Goal: Task Accomplishment & Management: Use online tool/utility

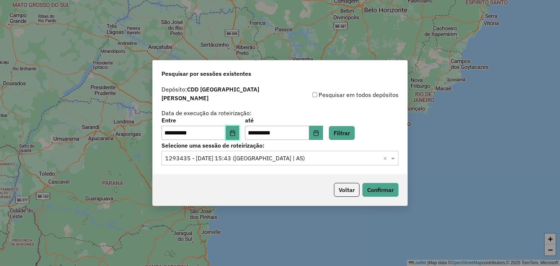
click at [235, 130] on icon "Choose Date" at bounding box center [232, 133] width 6 height 6
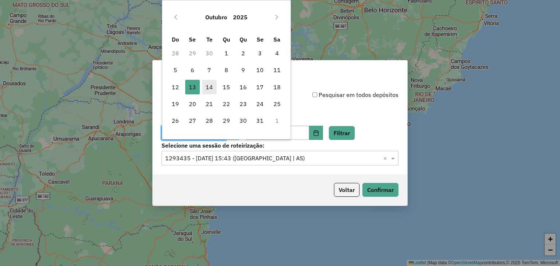
click at [208, 86] on span "14" at bounding box center [209, 87] width 15 height 15
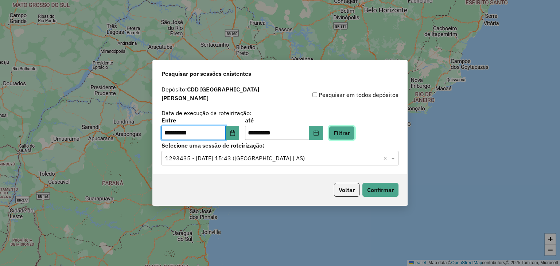
click at [353, 133] on button "Filtrar" at bounding box center [342, 133] width 26 height 14
click at [343, 131] on button "Filtrar" at bounding box center [342, 133] width 26 height 14
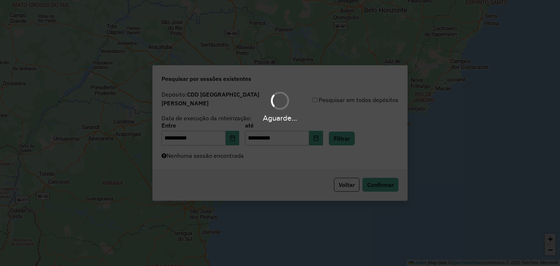
click at [259, 164] on div "Aguarde..." at bounding box center [280, 133] width 560 height 266
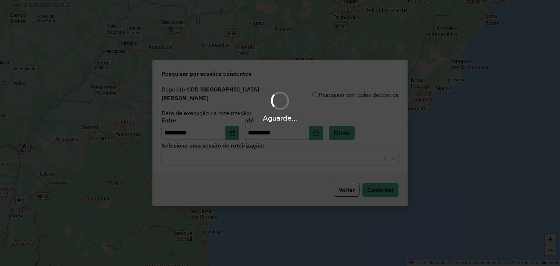
click at [250, 156] on div "Aguarde..." at bounding box center [280, 133] width 560 height 266
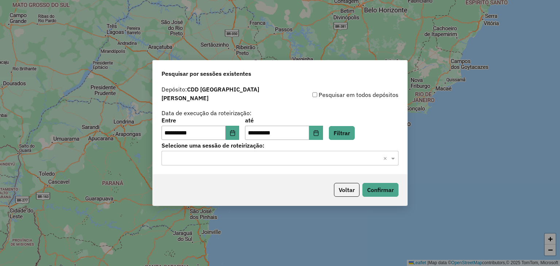
drag, startPoint x: 248, startPoint y: 153, endPoint x: 242, endPoint y: 153, distance: 6.6
click at [248, 153] on hb-app "**********" at bounding box center [280, 133] width 560 height 266
click at [238, 154] on input "text" at bounding box center [272, 158] width 215 height 9
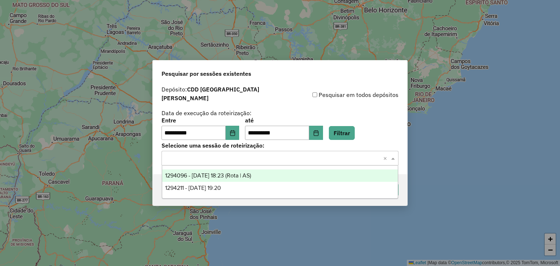
click at [234, 174] on span "1294096 - 14/10/2025 18:23 (Rota | AS)" at bounding box center [208, 175] width 86 height 6
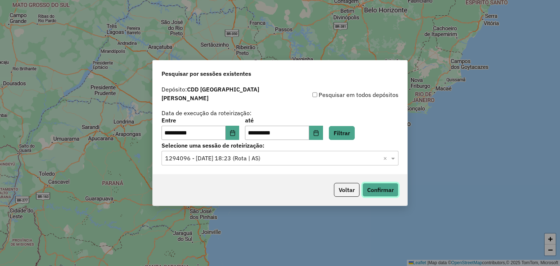
click at [376, 187] on button "Confirmar" at bounding box center [380, 190] width 36 height 14
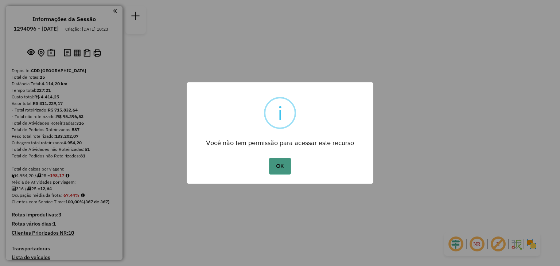
click at [275, 158] on button "OK" at bounding box center [279, 166] width 21 height 17
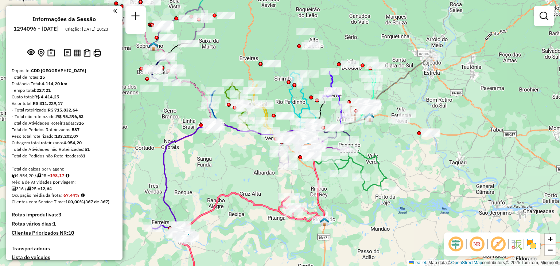
drag, startPoint x: 237, startPoint y: 170, endPoint x: 278, endPoint y: 187, distance: 44.1
click at [278, 187] on div "Janela de atendimento Grade de atendimento Capacidade Transportadoras Veículos …" at bounding box center [280, 133] width 560 height 266
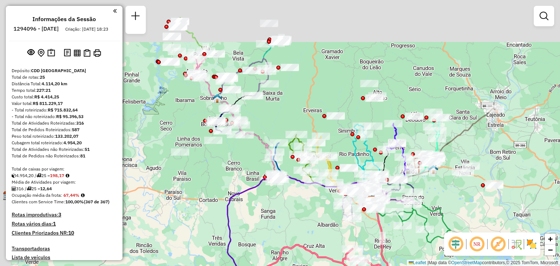
drag, startPoint x: 252, startPoint y: 177, endPoint x: 293, endPoint y: 221, distance: 60.6
click at [296, 223] on div "Janela de atendimento Grade de atendimento Capacidade Transportadoras Veículos …" at bounding box center [280, 133] width 560 height 266
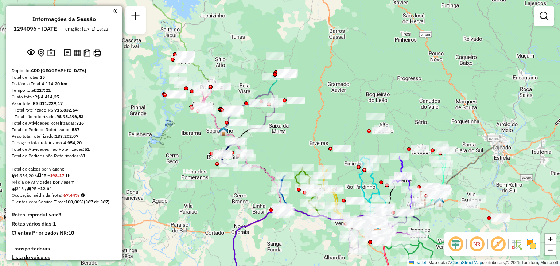
drag, startPoint x: 244, startPoint y: 178, endPoint x: 250, endPoint y: 192, distance: 15.0
click at [250, 192] on div "Janela de atendimento Grade de atendimento Capacidade Transportadoras Veículos …" at bounding box center [280, 133] width 560 height 266
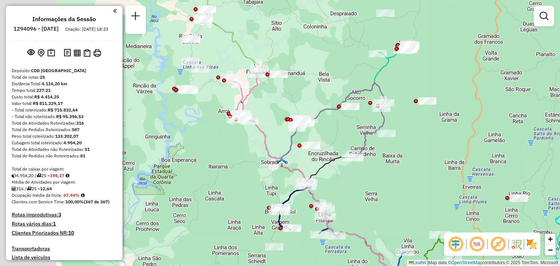
drag, startPoint x: 168, startPoint y: 129, endPoint x: 264, endPoint y: 102, distance: 99.7
click at [277, 108] on div "Janela de atendimento Grade de atendimento Capacidade Transportadoras Veículos …" at bounding box center [280, 133] width 560 height 266
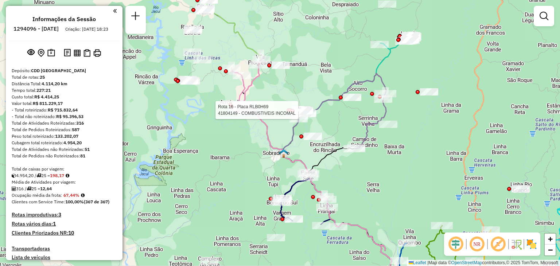
drag, startPoint x: 392, startPoint y: 171, endPoint x: 349, endPoint y: 109, distance: 75.2
click at [352, 113] on div "Rota 16 - Placa RLB0H69 41804149 - COMBUSTIVEIS INCOMAL Janela de atendimento G…" at bounding box center [280, 133] width 560 height 266
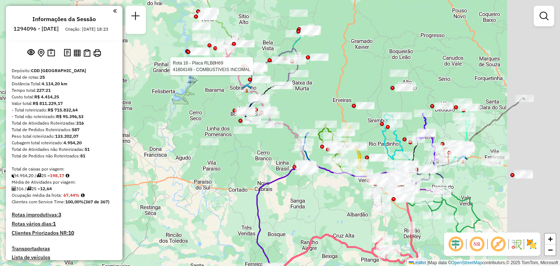
drag, startPoint x: 393, startPoint y: 123, endPoint x: 317, endPoint y: 85, distance: 84.9
click at [296, 89] on div "Rota 16 - Placa RLB0H69 41804149 - COMBUSTIVEIS INCOMAL Janela de atendimento G…" at bounding box center [280, 133] width 560 height 266
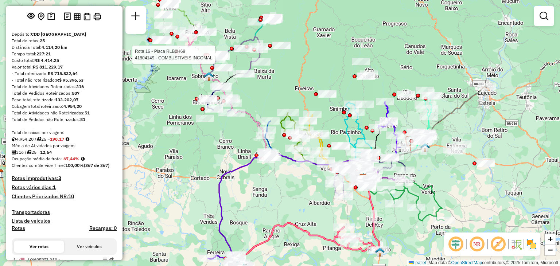
scroll to position [182, 0]
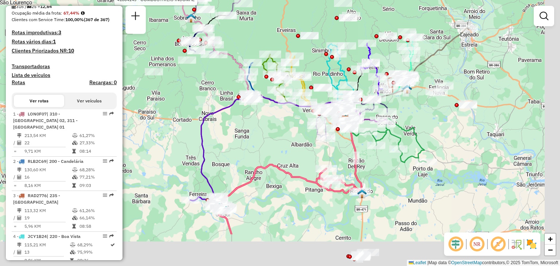
drag, startPoint x: 303, startPoint y: 231, endPoint x: 260, endPoint y: 108, distance: 129.6
click at [260, 165] on icon at bounding box center [287, 200] width 143 height 70
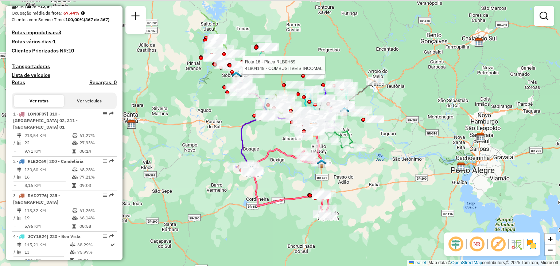
drag, startPoint x: 266, startPoint y: 104, endPoint x: 281, endPoint y: 144, distance: 42.6
click at [281, 144] on div "Rota 16 - Placa RLB0H69 41804149 - COMBUSTIVEIS INCOMAL Janela de atendimento G…" at bounding box center [280, 133] width 560 height 266
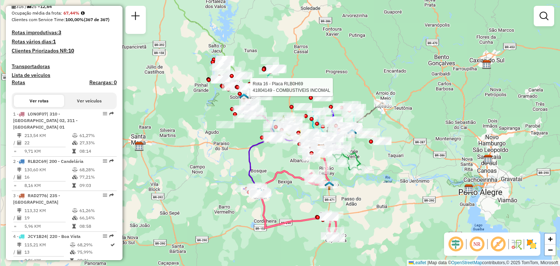
drag, startPoint x: 277, startPoint y: 141, endPoint x: 279, endPoint y: 155, distance: 14.0
click at [283, 161] on div "Rota 16 - Placa RLB0H69 41804149 - COMBUSTIVEIS INCOMAL Janela de atendimento G…" at bounding box center [280, 133] width 560 height 266
click at [204, 194] on div "Rota 16 - Placa RLB0H69 41804149 - COMBUSTIVEIS INCOMAL Janela de atendimento G…" at bounding box center [280, 133] width 560 height 266
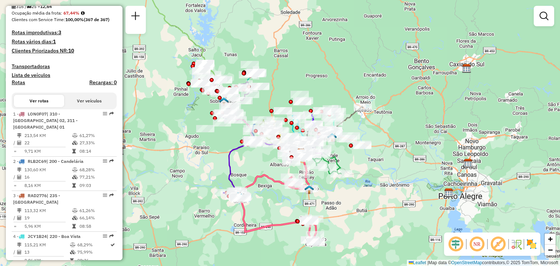
drag, startPoint x: 283, startPoint y: 158, endPoint x: 217, endPoint y: 157, distance: 66.0
click at [217, 157] on div "Janela de atendimento Grade de atendimento Capacidade Transportadoras Veículos …" at bounding box center [280, 133] width 560 height 266
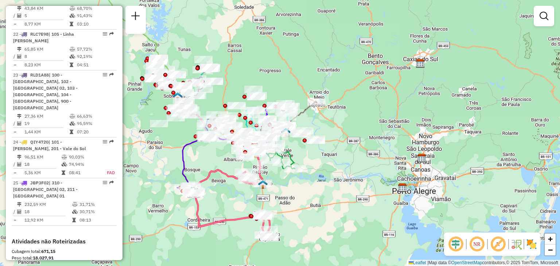
scroll to position [1166, 0]
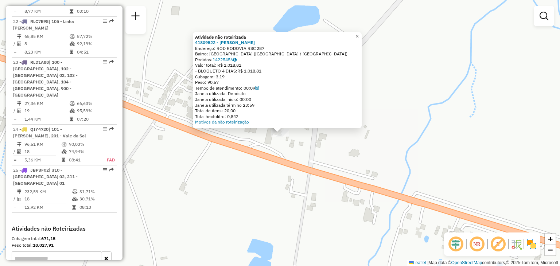
click at [282, 156] on div "Atividade não roteirizada 41809522 - [PERSON_NAME] Endereço: ROD RODOVIA RSC 28…" at bounding box center [280, 133] width 560 height 266
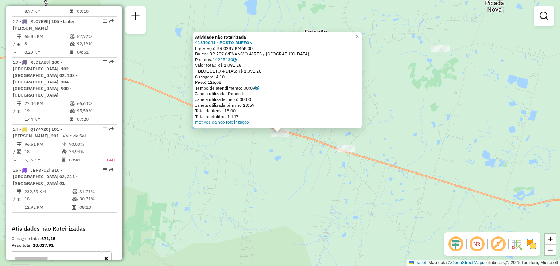
click at [311, 162] on div "Atividade não roteirizada 41810041 - POSTO BUFFON Endereço: BR 0287 KM68 00 Bai…" at bounding box center [280, 133] width 560 height 266
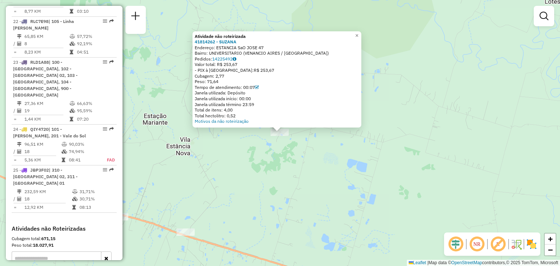
drag, startPoint x: 346, startPoint y: 207, endPoint x: 314, endPoint y: 147, distance: 67.8
click at [314, 147] on div "Atividade não roteirizada 41814262 - [PERSON_NAME]: ESTANCIA SaO JOSE 47 Bairro…" at bounding box center [280, 133] width 560 height 266
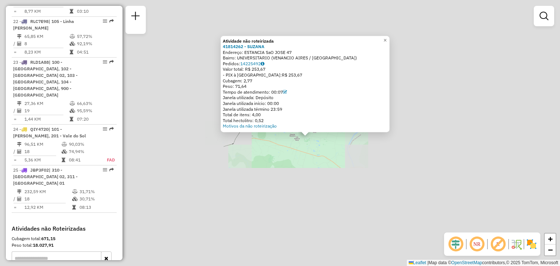
click at [460, 256] on div at bounding box center [469, 259] width 18 height 7
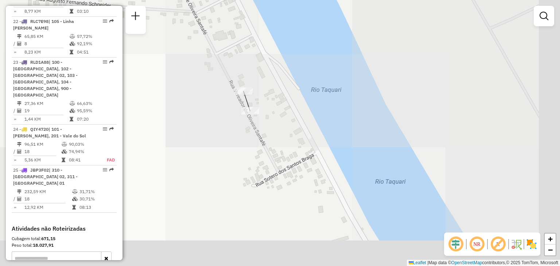
drag, startPoint x: 364, startPoint y: 193, endPoint x: 330, endPoint y: 161, distance: 46.1
click at [330, 161] on div "Janela de atendimento Grade de atendimento Capacidade Transportadoras Veículos …" at bounding box center [280, 133] width 560 height 266
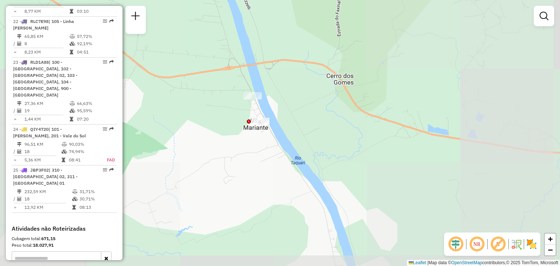
click at [275, 147] on div "Janela de atendimento Grade de atendimento Capacidade Transportadoras Veículos …" at bounding box center [280, 133] width 560 height 266
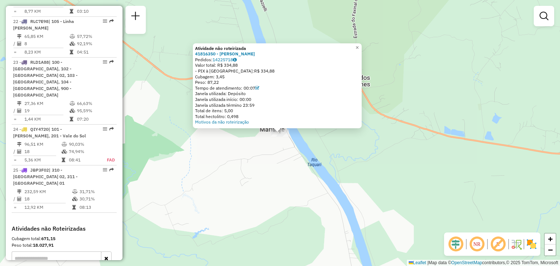
click at [258, 152] on div "Atividade não roteirizada 41816350 - [PERSON_NAME]: 14225718 Valor total: R$ 33…" at bounding box center [280, 133] width 560 height 266
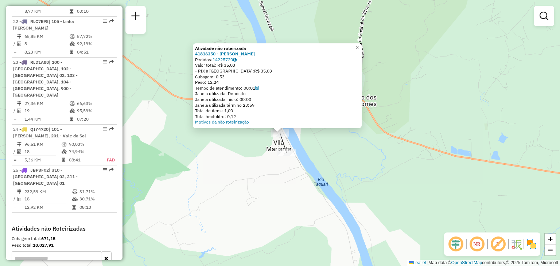
click at [260, 169] on div "Atividade não roteirizada 41816350 - [PERSON_NAME]: 14225720 Valor total: R$ 35…" at bounding box center [280, 133] width 560 height 266
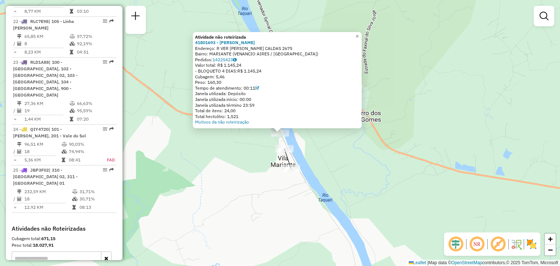
drag, startPoint x: 248, startPoint y: 153, endPoint x: 255, endPoint y: 150, distance: 7.2
click at [248, 153] on div "Atividade não roteirizada 41801693 - [PERSON_NAME]: [STREET_ADDRESS][PERSON_NAM…" at bounding box center [280, 133] width 560 height 266
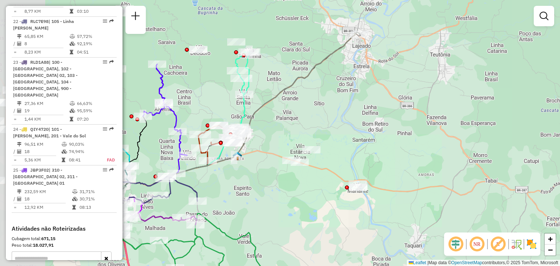
drag, startPoint x: 257, startPoint y: 150, endPoint x: 317, endPoint y: 172, distance: 63.3
click at [317, 172] on div "Janela de atendimento Grade de atendimento Capacidade Transportadoras Veículos …" at bounding box center [280, 133] width 560 height 266
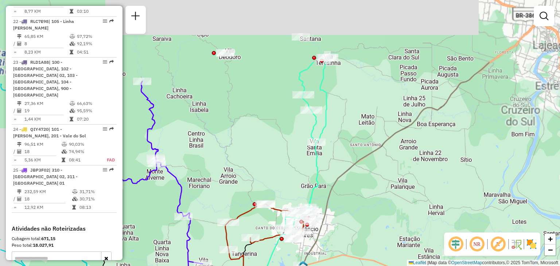
drag, startPoint x: 220, startPoint y: 95, endPoint x: 263, endPoint y: 169, distance: 85.0
click at [263, 169] on div "Janela de atendimento Grade de atendimento Capacidade Transportadoras Veículos …" at bounding box center [280, 133] width 560 height 266
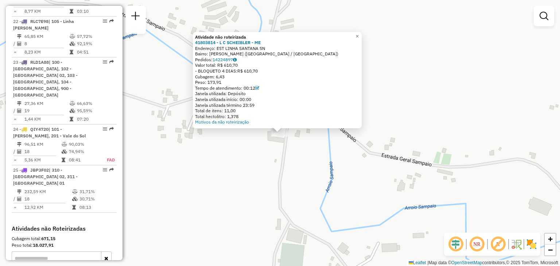
click at [309, 169] on div "Atividade não roteirizada 41803814 - L C SCHEIBLER - ME Endereço: EST LINHA SAN…" at bounding box center [280, 133] width 560 height 266
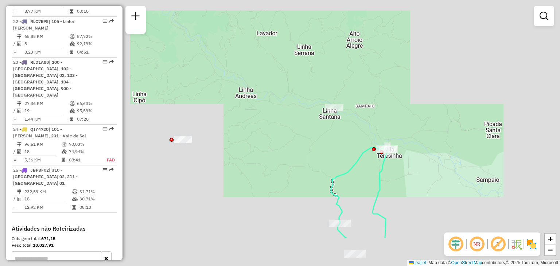
drag, startPoint x: 286, startPoint y: 202, endPoint x: 338, endPoint y: 87, distance: 126.7
click at [338, 87] on div "Janela de atendimento Grade de atendimento Capacidade Transportadoras Veículos …" at bounding box center [280, 133] width 560 height 266
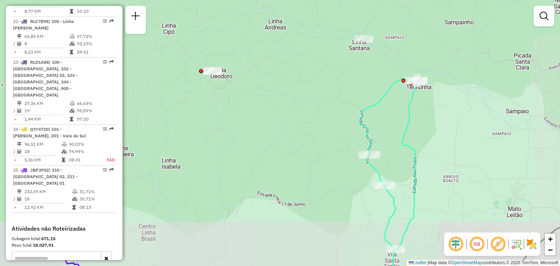
drag, startPoint x: 329, startPoint y: 138, endPoint x: 337, endPoint y: 55, distance: 84.1
click at [337, 55] on div "Janela de atendimento Grade de atendimento Capacidade Transportadoras Veículos …" at bounding box center [280, 133] width 560 height 266
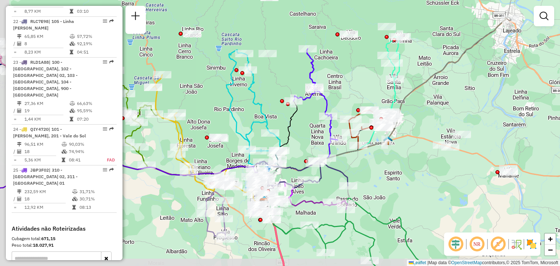
drag, startPoint x: 307, startPoint y: 91, endPoint x: 358, endPoint y: 76, distance: 53.1
click at [358, 75] on div "Janela de atendimento Grade de atendimento Capacidade Transportadoras Veículos …" at bounding box center [280, 133] width 560 height 266
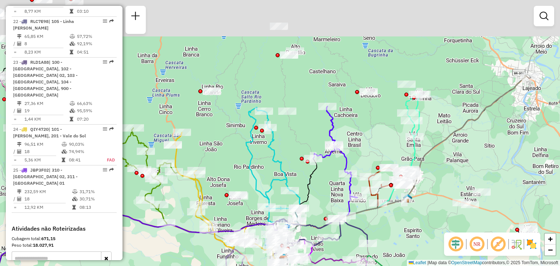
drag, startPoint x: 281, startPoint y: 83, endPoint x: 297, endPoint y: 127, distance: 46.2
click at [297, 127] on div "Janela de atendimento Grade de atendimento Capacidade Transportadoras Veículos …" at bounding box center [280, 133] width 560 height 266
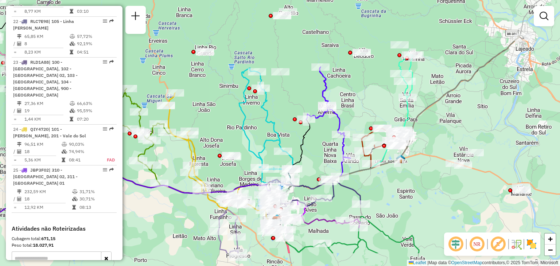
drag, startPoint x: 242, startPoint y: 172, endPoint x: 221, endPoint y: 110, distance: 65.8
click at [221, 110] on div "Janela de atendimento Grade de atendimento Capacidade Transportadoras Veículos …" at bounding box center [280, 133] width 560 height 266
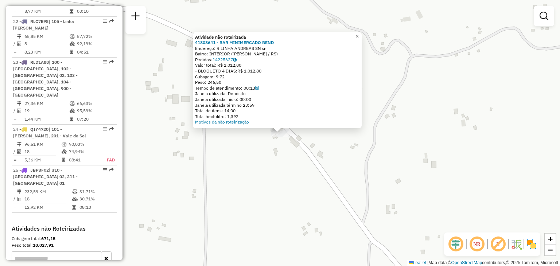
click at [281, 151] on div "Atividade não roteirizada 41808641 - BAR MINIMERCADO BEND Endereço: R LINHA AND…" at bounding box center [280, 133] width 560 height 266
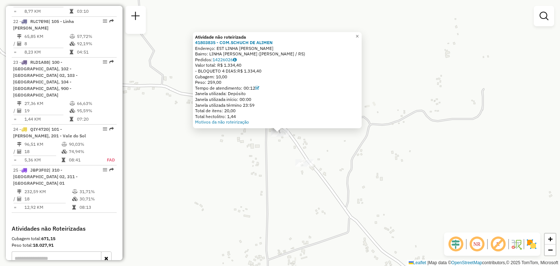
click at [278, 166] on div "Atividade não roteirizada 41803835 - COM.SCHUCH DE ALIMEN Endereço: EST LINHA […" at bounding box center [280, 133] width 560 height 266
drag, startPoint x: 291, startPoint y: 190, endPoint x: 287, endPoint y: 185, distance: 6.5
click at [290, 188] on div "Atividade não roteirizada 41803835 - COM.SCHUCH DE ALIMEN Endereço: EST LINHA […" at bounding box center [280, 133] width 560 height 266
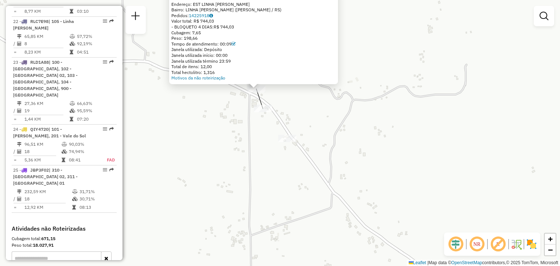
drag, startPoint x: 283, startPoint y: 176, endPoint x: 220, endPoint y: 60, distance: 131.7
click at [223, 68] on div "Atividade não roteirizada 41803835 - COM.SCHUCH DE ALIMEN Endereço: EST LINHA […" at bounding box center [280, 133] width 560 height 266
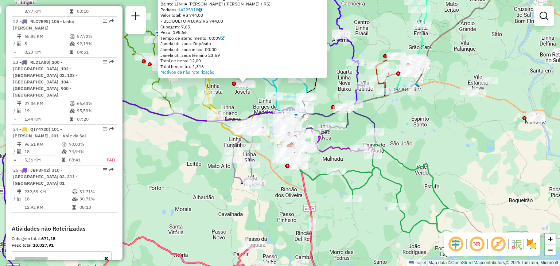
drag, startPoint x: 269, startPoint y: 161, endPoint x: 265, endPoint y: 158, distance: 4.9
click at [268, 161] on div "Rota 9 - Placa RUZ1J40 41815825 - 58.608.697 [PERSON_NAME] MAY Atividade não ro…" at bounding box center [280, 133] width 560 height 266
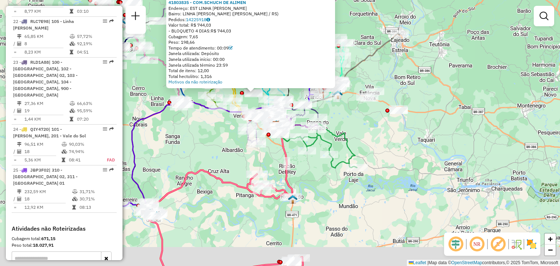
drag, startPoint x: 279, startPoint y: 180, endPoint x: 290, endPoint y: 88, distance: 92.5
click at [290, 88] on div "Atividade não roteirizada 41803835 - COM.SCHUCH DE ALIMEN Endereço: EST LINHA […" at bounding box center [280, 133] width 560 height 266
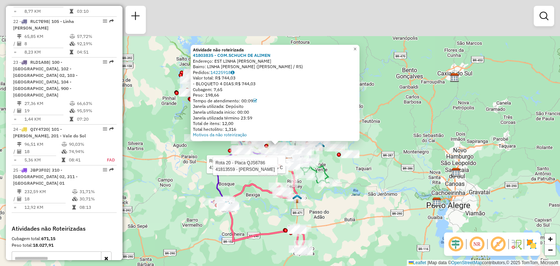
drag, startPoint x: 327, startPoint y: 108, endPoint x: 329, endPoint y: 174, distance: 66.7
click at [329, 174] on icon at bounding box center [309, 171] width 39 height 23
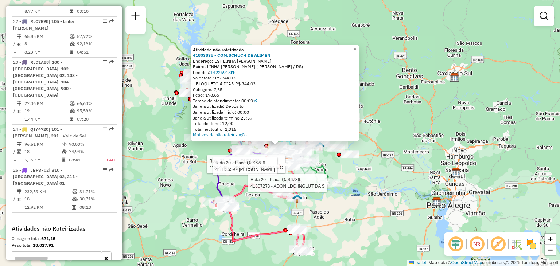
click at [160, 126] on div "Rota 23 - Placa RLD1A88 41814065 - DISTRIBUIDORA DOIS C Rota 20 - Placa QJS6786…" at bounding box center [280, 133] width 560 height 266
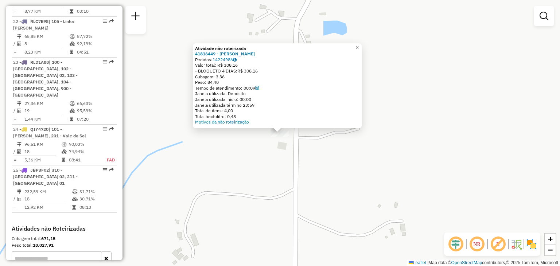
click at [251, 173] on div "Atividade não roteirizada 41816449 - DAISE SIMA Pedidos: 14224986 Valor total: …" at bounding box center [280, 133] width 560 height 266
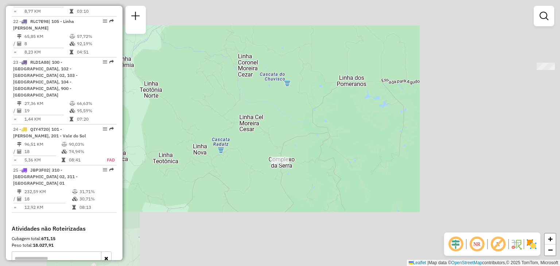
drag, startPoint x: 412, startPoint y: 165, endPoint x: 226, endPoint y: 152, distance: 186.6
click at [226, 153] on div "Janela de atendimento Grade de atendimento Capacidade Transportadoras Veículos …" at bounding box center [280, 133] width 560 height 266
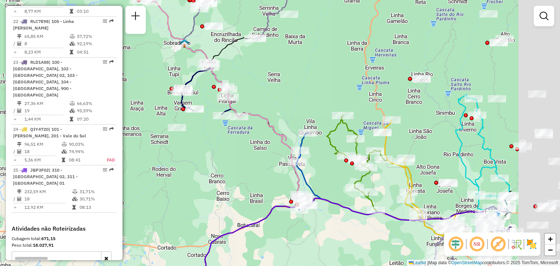
drag, startPoint x: 368, startPoint y: 155, endPoint x: 260, endPoint y: 153, distance: 107.5
click at [259, 155] on div "Janela de atendimento Grade de atendimento Capacidade Transportadoras Veículos …" at bounding box center [280, 133] width 560 height 266
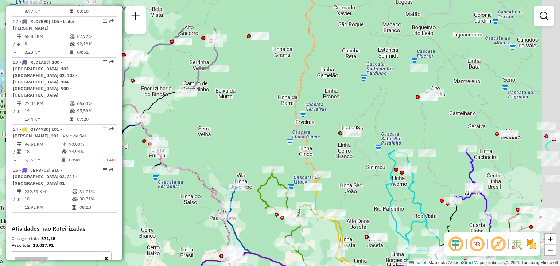
drag, startPoint x: 342, startPoint y: 76, endPoint x: 278, endPoint y: 127, distance: 82.5
click at [274, 132] on div "Janela de atendimento Grade de atendimento Capacidade Transportadoras Veículos …" at bounding box center [280, 133] width 560 height 266
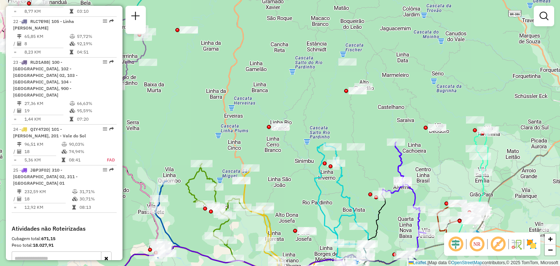
drag, startPoint x: 357, startPoint y: 138, endPoint x: 251, endPoint y: 123, distance: 107.1
click at [251, 123] on div "Janela de atendimento Grade de atendimento Capacidade Transportadoras Veículos …" at bounding box center [280, 133] width 560 height 266
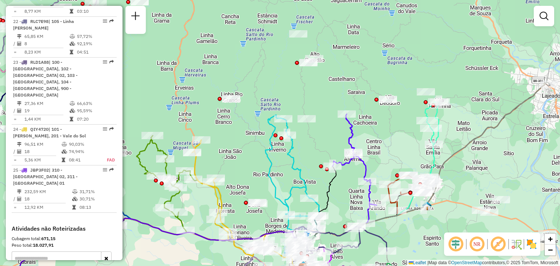
drag, startPoint x: 395, startPoint y: 137, endPoint x: 357, endPoint y: 89, distance: 61.2
click at [357, 89] on div "Janela de atendimento Grade de atendimento Capacidade Transportadoras Veículos …" at bounding box center [280, 133] width 560 height 266
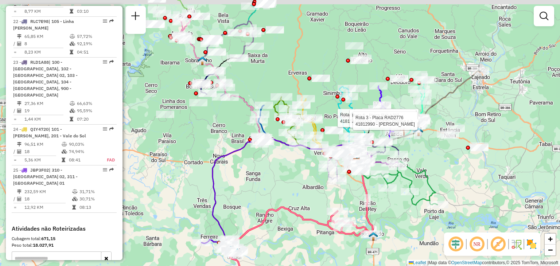
drag, startPoint x: 270, startPoint y: 208, endPoint x: 312, endPoint y: 200, distance: 42.7
click at [324, 207] on icon at bounding box center [305, 254] width 156 height 95
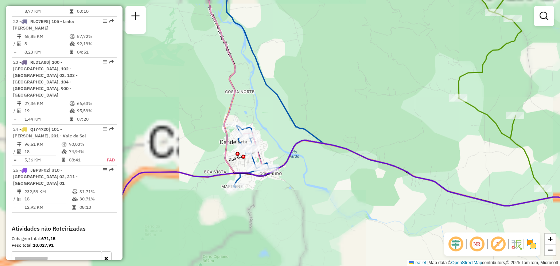
drag, startPoint x: 270, startPoint y: 209, endPoint x: 295, endPoint y: 168, distance: 47.6
click at [297, 166] on div "Rota 6 - Placa RXL1J27 41815580 - J. [PERSON_NAME] Rota 3 - Placa RAD2776 41801…" at bounding box center [280, 133] width 560 height 266
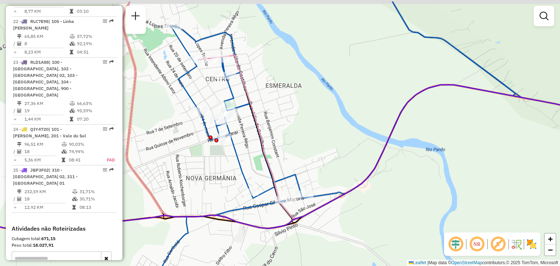
drag, startPoint x: 279, startPoint y: 107, endPoint x: 339, endPoint y: 188, distance: 101.6
click at [340, 188] on div "Rota 6 - Placa RXL1J27 41815580 - J. CESAR DOS SANTOS Rota 3 - Placa RAD2776 41…" at bounding box center [280, 133] width 560 height 266
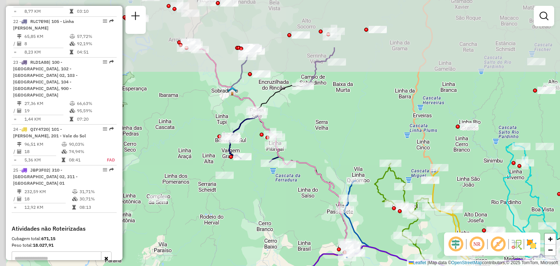
drag, startPoint x: 285, startPoint y: 86, endPoint x: 305, endPoint y: 159, distance: 75.5
click at [305, 159] on div "Rota 6 - Placa RXL1J27 41815580 - J. [PERSON_NAME] Rota 3 - Placa RAD2776 41801…" at bounding box center [280, 133] width 560 height 266
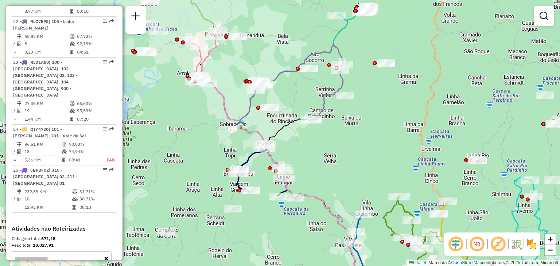
drag, startPoint x: 316, startPoint y: 139, endPoint x: 318, endPoint y: 158, distance: 19.0
click at [318, 158] on div "Rota 6 - Placa RXL1J27 41815580 - J. [PERSON_NAME] Rota 3 - Placa RAD2776 41801…" at bounding box center [280, 133] width 560 height 266
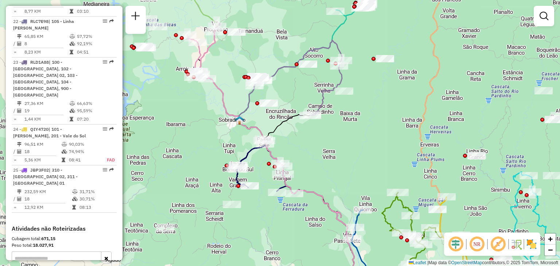
drag, startPoint x: 259, startPoint y: 149, endPoint x: 261, endPoint y: 133, distance: 16.2
click at [261, 133] on icon at bounding box center [295, 156] width 191 height 248
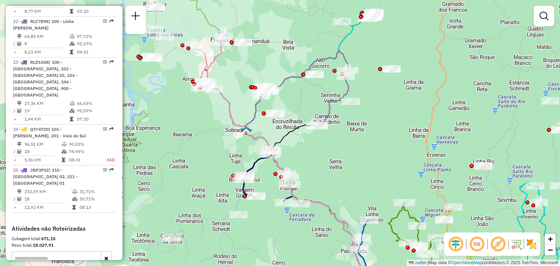
drag, startPoint x: 261, startPoint y: 133, endPoint x: 268, endPoint y: 145, distance: 14.2
click at [268, 145] on icon at bounding box center [375, 172] width 339 height 260
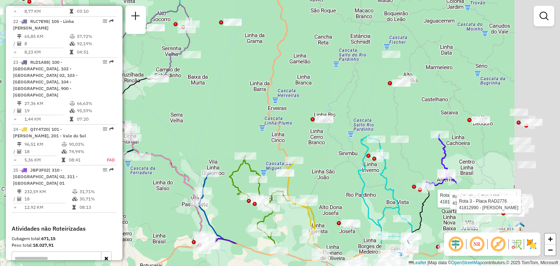
drag, startPoint x: 358, startPoint y: 183, endPoint x: 198, endPoint y: 133, distance: 167.9
click at [199, 133] on div "Rota 6 - Placa RXL1J27 41815580 - J. [PERSON_NAME] Rota 3 - Placa RAD2776 41801…" at bounding box center [280, 133] width 560 height 266
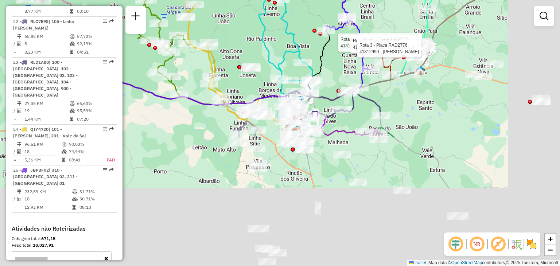
drag, startPoint x: 321, startPoint y: 134, endPoint x: 243, endPoint y: 34, distance: 126.9
click at [219, 0] on html "Aguarde... Pop-up bloqueado! Seu navegador bloqueou automáticamente a abertura …" at bounding box center [280, 133] width 560 height 266
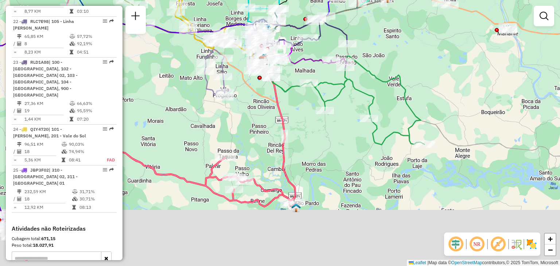
drag, startPoint x: 313, startPoint y: 140, endPoint x: 296, endPoint y: 90, distance: 53.2
click at [303, 81] on div "Rota 6 - Placa RXL1J27 41815580 - J. [PERSON_NAME] Rota 3 - Placa RAD2776 41801…" at bounding box center [280, 133] width 560 height 266
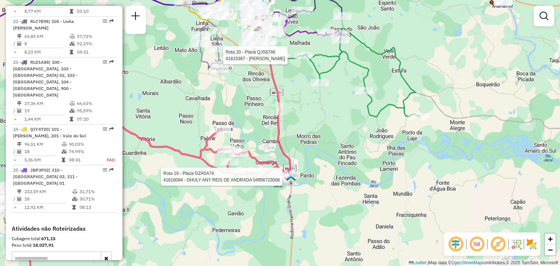
select select "**********"
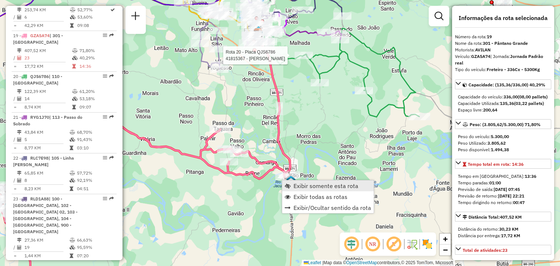
scroll to position [1014, 0]
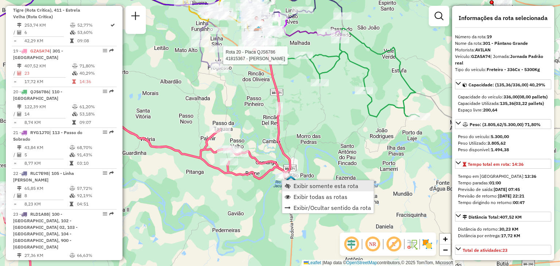
click at [292, 187] on link "Exibir somente esta rota" at bounding box center [327, 185] width 91 height 11
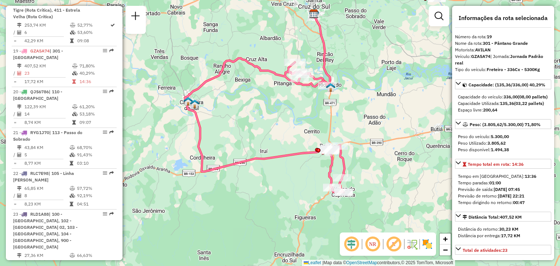
drag, startPoint x: 291, startPoint y: 169, endPoint x: 255, endPoint y: 118, distance: 62.0
click at [250, 110] on div "Janela de atendimento Grade de atendimento Capacidade Transportadoras Veículos …" at bounding box center [280, 133] width 560 height 266
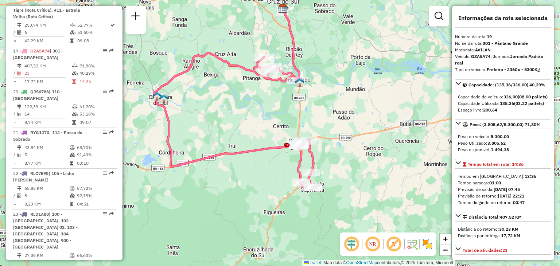
drag, startPoint x: 283, startPoint y: 77, endPoint x: 275, endPoint y: 110, distance: 33.6
click at [280, 102] on div "Janela de atendimento Grade de atendimento Capacidade Transportadoras Veículos …" at bounding box center [280, 133] width 560 height 266
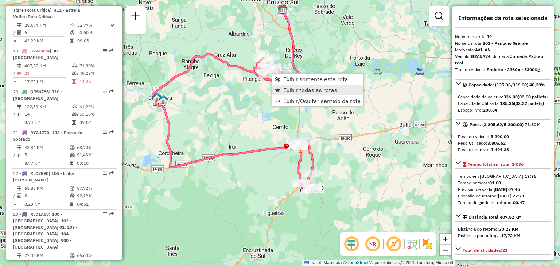
click at [288, 88] on span "Exibir todas as rotas" at bounding box center [310, 90] width 54 height 6
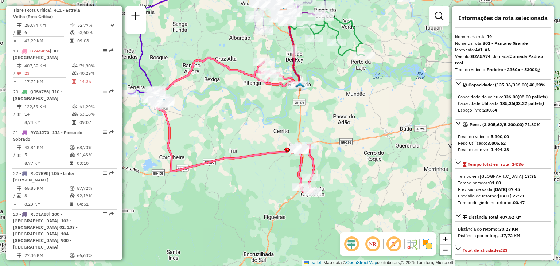
drag, startPoint x: 343, startPoint y: 70, endPoint x: 338, endPoint y: 106, distance: 36.7
click at [338, 106] on div "Janela de atendimento Grade de atendimento Capacidade Transportadoras Veículos …" at bounding box center [280, 133] width 560 height 266
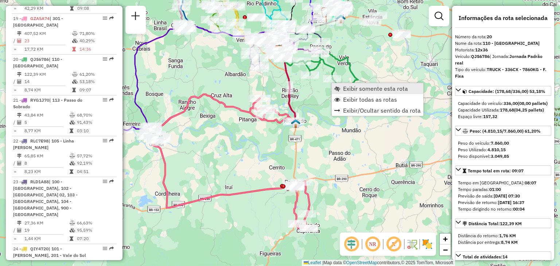
scroll to position [1054, 0]
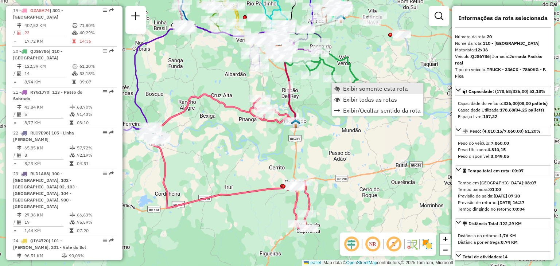
click at [340, 90] on link "Exibir somente esta rota" at bounding box center [376, 88] width 91 height 11
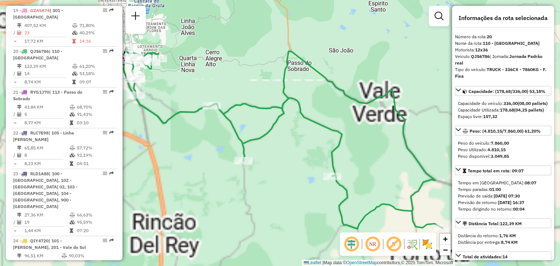
drag, startPoint x: 259, startPoint y: 134, endPoint x: 325, endPoint y: 163, distance: 72.1
click at [324, 164] on icon at bounding box center [284, 137] width 316 height 181
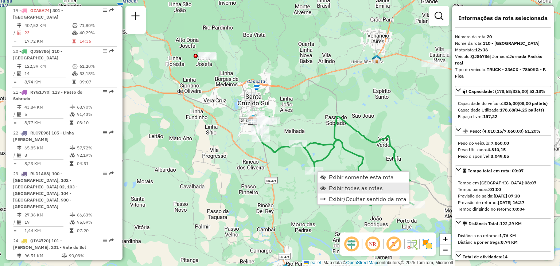
click at [332, 187] on span "Exibir todas as rotas" at bounding box center [356, 188] width 54 height 6
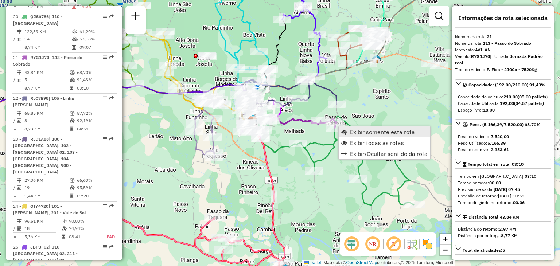
scroll to position [1095, 0]
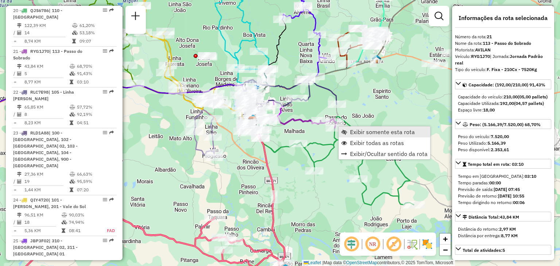
click at [347, 132] on link "Exibir somente esta rota" at bounding box center [383, 131] width 91 height 11
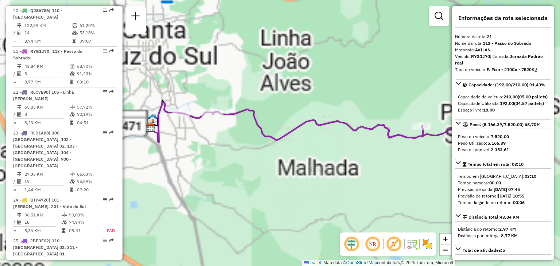
drag, startPoint x: 289, startPoint y: 136, endPoint x: 338, endPoint y: 132, distance: 49.7
click at [338, 133] on div "Janela de atendimento Grade de atendimento Capacidade Transportadoras Veículos …" at bounding box center [280, 133] width 560 height 266
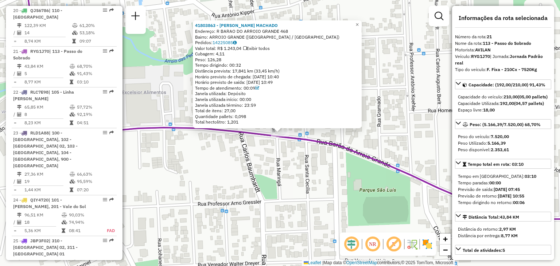
click at [247, 157] on div "41803863 - [PERSON_NAME] [PERSON_NAME]: [GEOGRAPHIC_DATA] GRANDE 468 Bairro: [G…" at bounding box center [280, 133] width 560 height 266
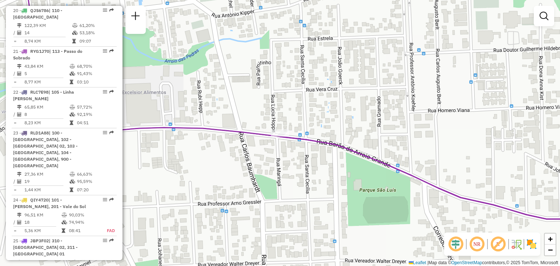
drag, startPoint x: 338, startPoint y: 192, endPoint x: 226, endPoint y: 135, distance: 125.9
click at [228, 137] on div "Janela de atendimento Grade de atendimento Capacidade Transportadoras Veículos …" at bounding box center [280, 133] width 560 height 266
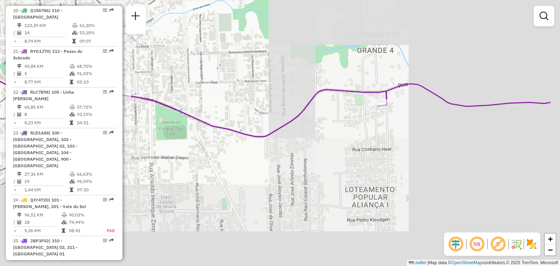
click at [321, 136] on div "Janela de atendimento Grade de atendimento Capacidade Transportadoras Veículos …" at bounding box center [280, 133] width 560 height 266
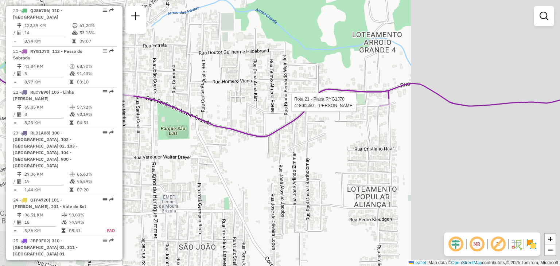
select select "**********"
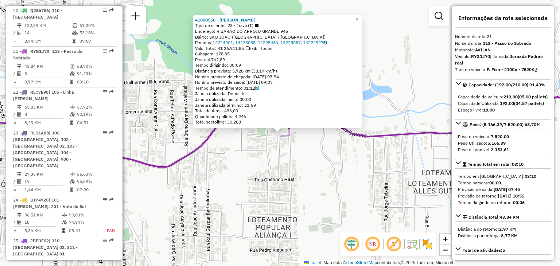
click at [355, 157] on div "41800550 - [PERSON_NAME] Tipo de cliente: 23 - Trava (T) Endereço: R BARAO DO A…" at bounding box center [280, 133] width 560 height 266
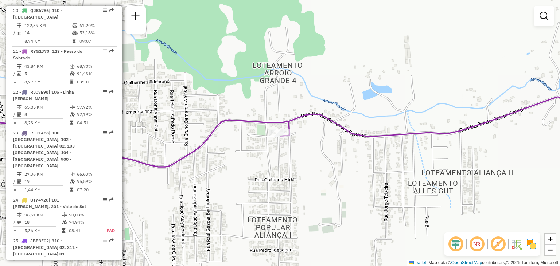
drag, startPoint x: 409, startPoint y: 171, endPoint x: 202, endPoint y: 148, distance: 208.2
click at [202, 148] on div "Janela de atendimento Grade de atendimento Capacidade Transportadoras Veículos …" at bounding box center [280, 133] width 560 height 266
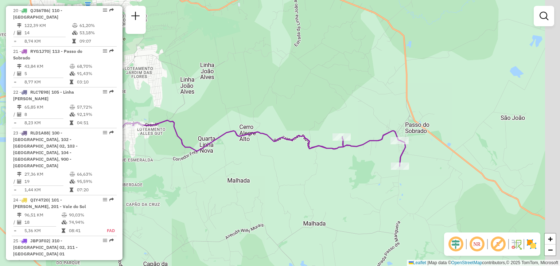
drag, startPoint x: 320, startPoint y: 166, endPoint x: 208, endPoint y: 149, distance: 112.8
click at [190, 149] on div "Janela de atendimento Grade de atendimento Capacidade Transportadoras Veículos …" at bounding box center [280, 133] width 560 height 266
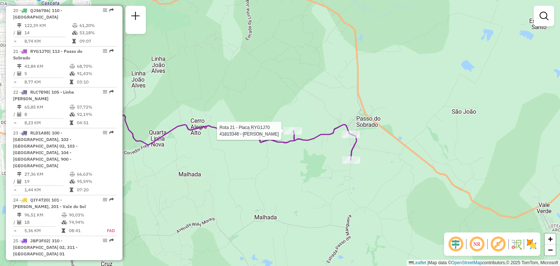
select select "**********"
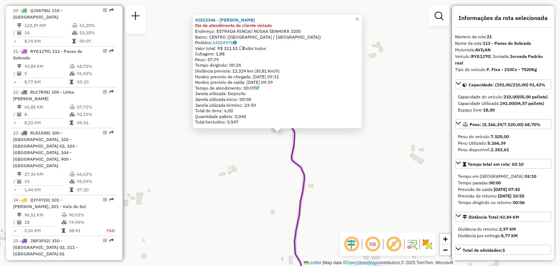
click at [252, 156] on div "41813346 - [PERSON_NAME] Dia de atendimento do cliente violado Endereço: ESTRAD…" at bounding box center [280, 133] width 560 height 266
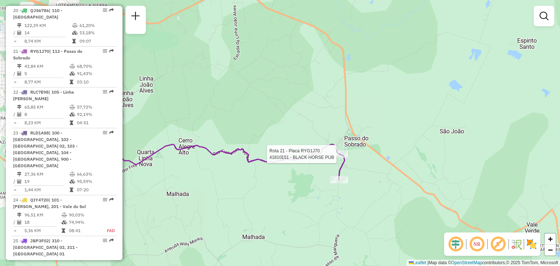
select select "**********"
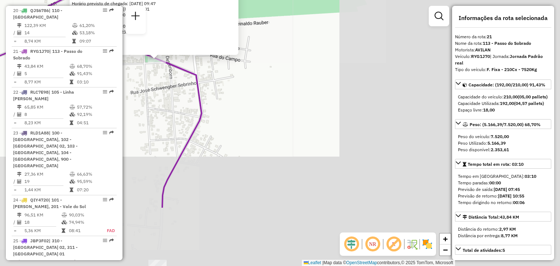
drag, startPoint x: 227, startPoint y: 130, endPoint x: 196, endPoint y: 111, distance: 36.3
click at [195, 111] on icon at bounding box center [6, 95] width 391 height 226
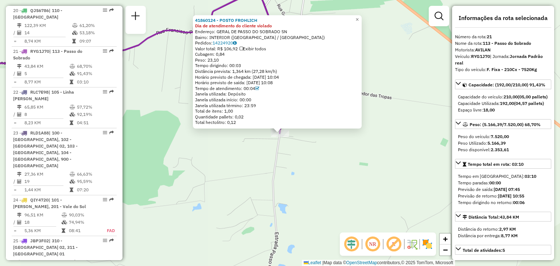
click at [256, 176] on div "41860124 - POSTO FROHLICH Dia de atendimento do cliente violado Endereço: GERAL…" at bounding box center [280, 133] width 560 height 266
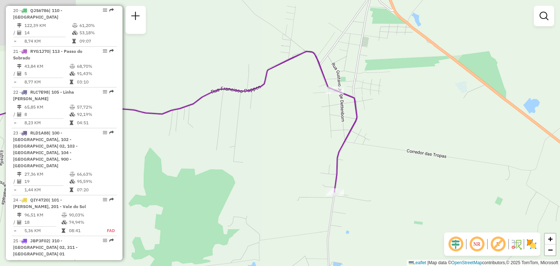
drag, startPoint x: 291, startPoint y: 132, endPoint x: 332, endPoint y: 156, distance: 48.0
click at [332, 156] on div "Janela de atendimento Grade de atendimento Capacidade Transportadoras Veículos …" at bounding box center [280, 133] width 560 height 266
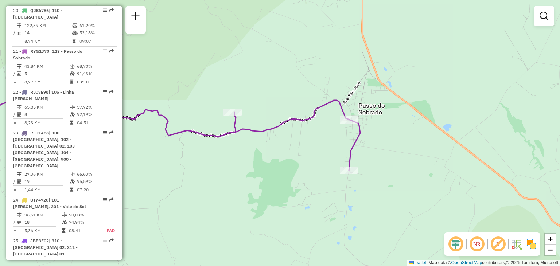
drag, startPoint x: 227, startPoint y: 175, endPoint x: 344, endPoint y: 142, distance: 122.0
click at [346, 143] on div "Rota 21 - Placa RYG1J70 41813346 - [PERSON_NAME] Janela de atendimento Grade de…" at bounding box center [280, 133] width 560 height 266
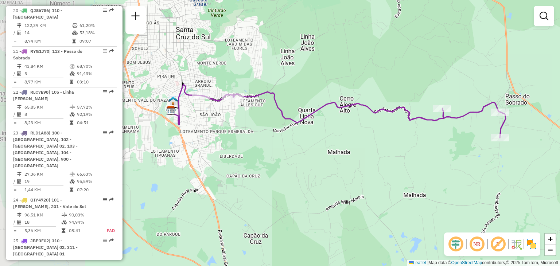
drag, startPoint x: 239, startPoint y: 117, endPoint x: 282, endPoint y: 119, distance: 43.1
click at [282, 119] on div "Rota 21 - Placa RYG1J70 41800550 - [PERSON_NAME] Janela de atendimento Grade de…" at bounding box center [280, 133] width 560 height 266
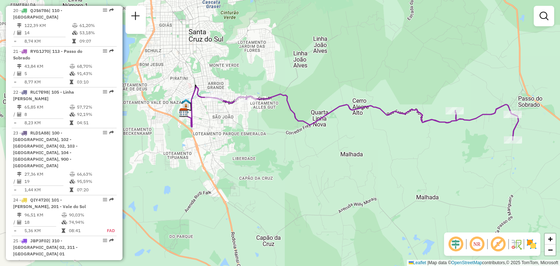
select select "**********"
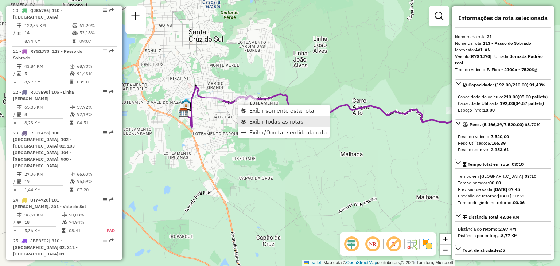
click at [250, 117] on link "Exibir todas as rotas" at bounding box center [283, 121] width 91 height 11
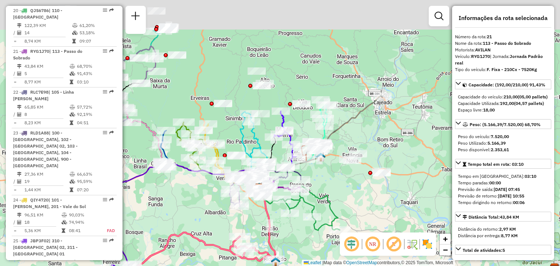
drag, startPoint x: 199, startPoint y: 73, endPoint x: 286, endPoint y: 132, distance: 104.9
click at [290, 136] on div "Rota 3 - Placa RAD2776 41800904 - KROTH E KROTH LTDA - Janela de atendimento Gr…" at bounding box center [280, 133] width 560 height 266
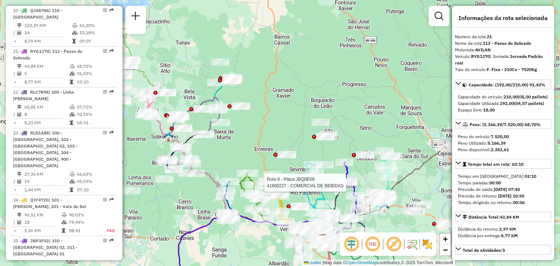
drag, startPoint x: 251, startPoint y: 98, endPoint x: 297, endPoint y: 144, distance: 64.9
click at [297, 144] on div "Rota 8 - Placa JBQ0E09 41800227 - COMERCIAL DE BEBIDAS Janela de atendimento Gr…" at bounding box center [280, 133] width 560 height 266
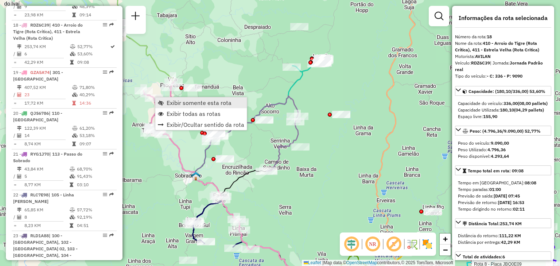
scroll to position [966, 0]
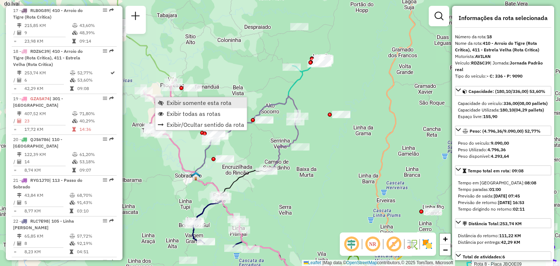
click at [165, 105] on link "Exibir somente esta rota" at bounding box center [200, 102] width 91 height 11
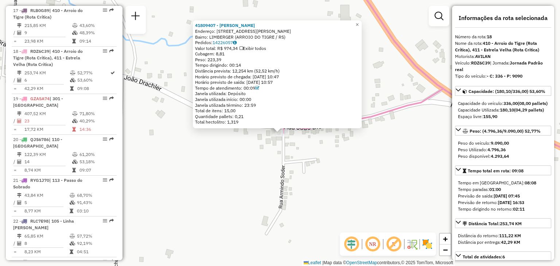
click at [273, 161] on div "41809407 - [PERSON_NAME] DOS S Endereço: R [STREET_ADDRESS][PERSON_NAME]: LIMBE…" at bounding box center [280, 133] width 560 height 266
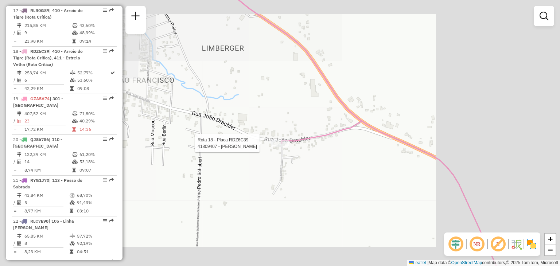
select select "**********"
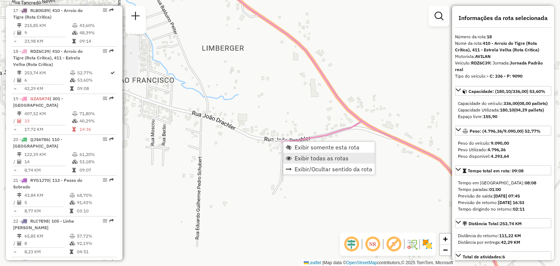
click at [300, 161] on span "Exibir todas as rotas" at bounding box center [321, 158] width 54 height 6
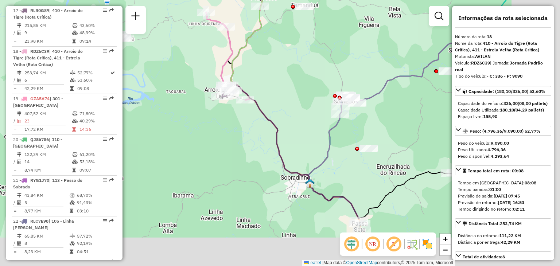
drag, startPoint x: 315, startPoint y: 156, endPoint x: 270, endPoint y: 91, distance: 79.2
click at [271, 91] on div "Janela de atendimento Grade de atendimento Capacidade Transportadoras Veículos …" at bounding box center [280, 133] width 560 height 266
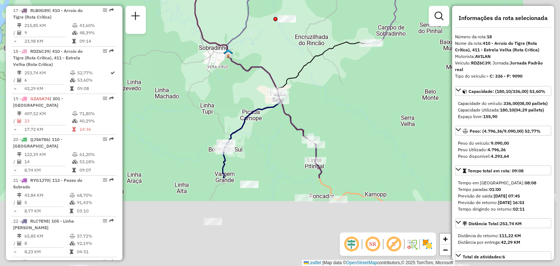
drag, startPoint x: 347, startPoint y: 192, endPoint x: 275, endPoint y: 78, distance: 135.0
click at [275, 78] on icon at bounding box center [235, 66] width 174 height 223
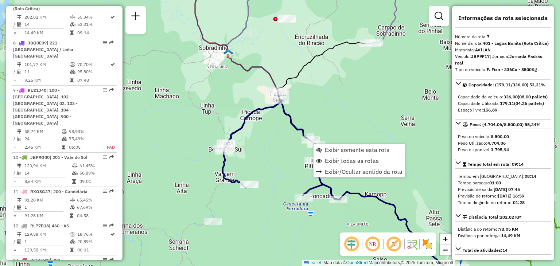
scroll to position [523, 0]
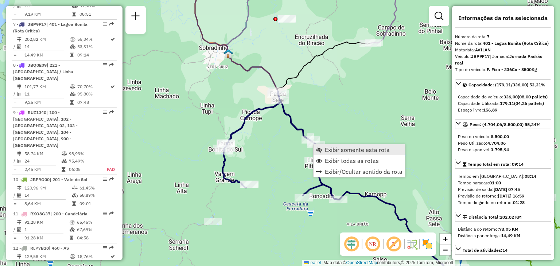
click at [326, 147] on span "Exibir somente esta rota" at bounding box center [357, 150] width 65 height 6
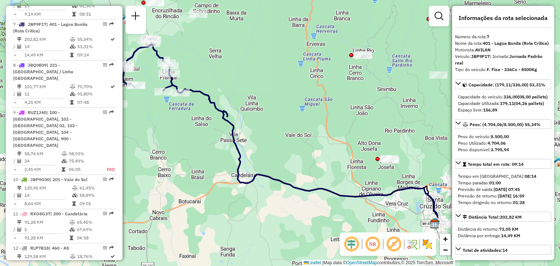
click at [236, 123] on div "Janela de atendimento Grade de atendimento Capacidade Transportadoras Veículos …" at bounding box center [280, 133] width 560 height 266
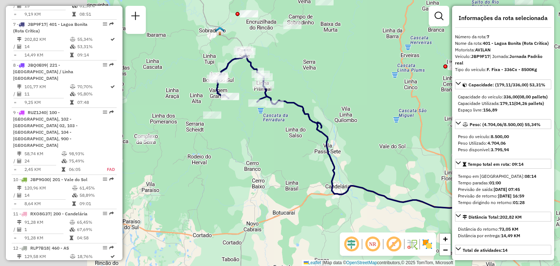
drag, startPoint x: 213, startPoint y: 159, endPoint x: 301, endPoint y: 155, distance: 87.5
click at [314, 168] on div "Janela de atendimento Grade de atendimento Capacidade Transportadoras Veículos …" at bounding box center [280, 133] width 560 height 266
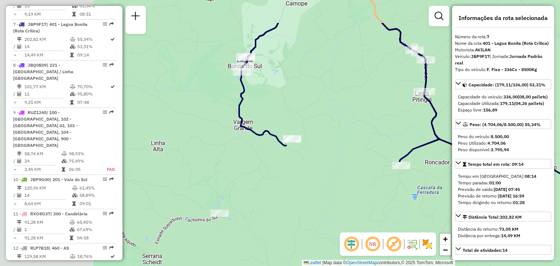
drag, startPoint x: 189, startPoint y: 76, endPoint x: 346, endPoint y: 126, distance: 164.6
click at [346, 126] on div "Janela de atendimento Grade de atendimento Capacidade Transportadoras Veículos …" at bounding box center [280, 133] width 560 height 266
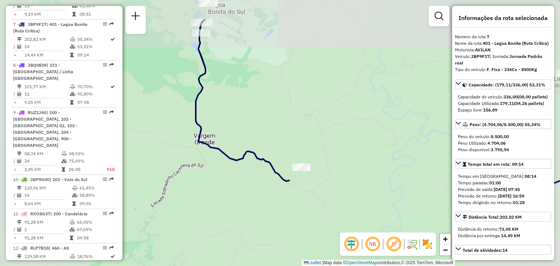
drag, startPoint x: 256, startPoint y: 123, endPoint x: 288, endPoint y: 165, distance: 53.0
click at [289, 166] on div "Janela de atendimento Grade de atendimento Capacidade Transportadoras Veículos …" at bounding box center [280, 133] width 560 height 266
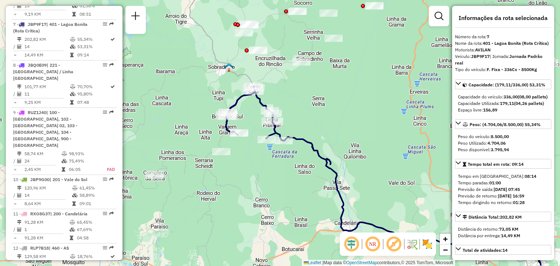
drag, startPoint x: 365, startPoint y: 127, endPoint x: 319, endPoint y: 115, distance: 47.5
click at [319, 115] on div "Janela de atendimento Grade de atendimento Capacidade Transportadoras Veículos …" at bounding box center [280, 133] width 560 height 266
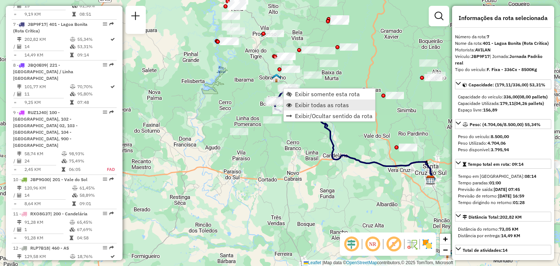
click at [301, 104] on span "Exibir todas as rotas" at bounding box center [322, 105] width 54 height 6
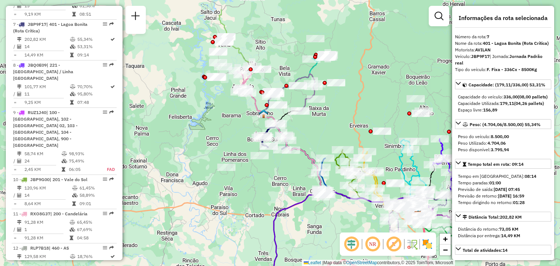
drag, startPoint x: 266, startPoint y: 82, endPoint x: 251, endPoint y: 111, distance: 32.7
click at [252, 114] on div "Janela de atendimento Grade de atendimento Capacidade Transportadoras Veículos …" at bounding box center [280, 133] width 560 height 266
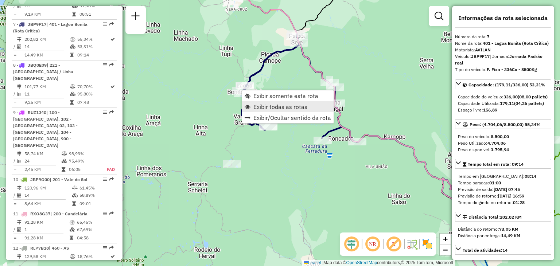
click at [259, 109] on span "Exibir todas as rotas" at bounding box center [280, 107] width 54 height 6
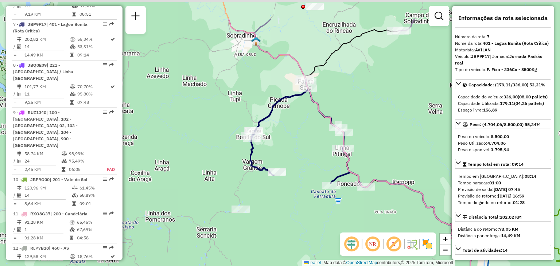
drag, startPoint x: 251, startPoint y: 66, endPoint x: 271, endPoint y: 157, distance: 93.4
click at [271, 158] on div "Janela de atendimento Grade de atendimento Capacidade Transportadoras Veículos …" at bounding box center [280, 133] width 560 height 266
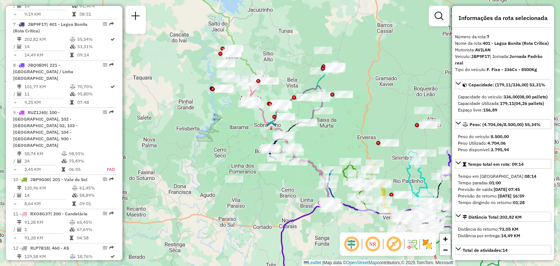
drag, startPoint x: 263, startPoint y: 110, endPoint x: 268, endPoint y: 139, distance: 29.6
click at [264, 108] on div at bounding box center [255, 104] width 18 height 7
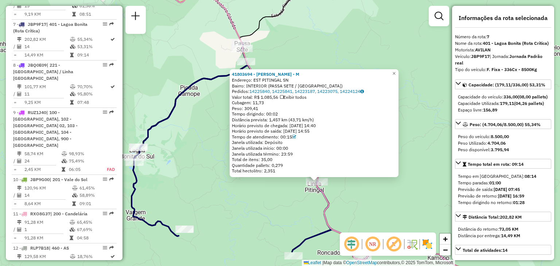
drag, startPoint x: 288, startPoint y: 194, endPoint x: 325, endPoint y: 212, distance: 40.7
click at [325, 212] on icon at bounding box center [333, 150] width 331 height 319
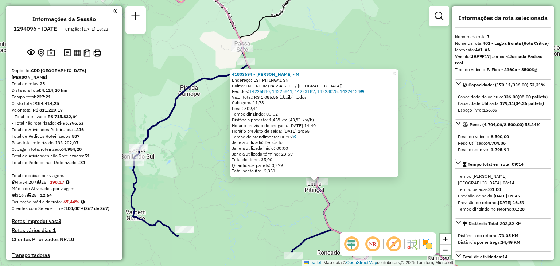
select select "**********"
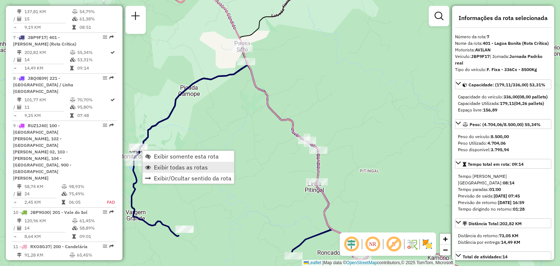
click at [160, 168] on span "Exibir todas as rotas" at bounding box center [181, 167] width 54 height 6
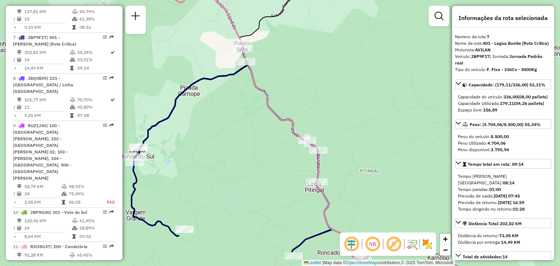
drag, startPoint x: 175, startPoint y: 102, endPoint x: 237, endPoint y: 205, distance: 120.3
click at [237, 206] on icon at bounding box center [247, 150] width 231 height 217
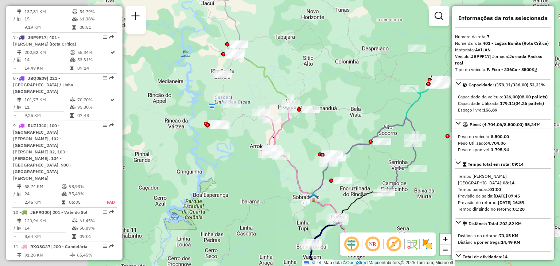
drag, startPoint x: 256, startPoint y: 181, endPoint x: 291, endPoint y: 203, distance: 41.2
click at [291, 203] on div "Janela de atendimento Grade de atendimento Capacidade Transportadoras Veículos …" at bounding box center [280, 133] width 560 height 266
